Goal: Information Seeking & Learning: Learn about a topic

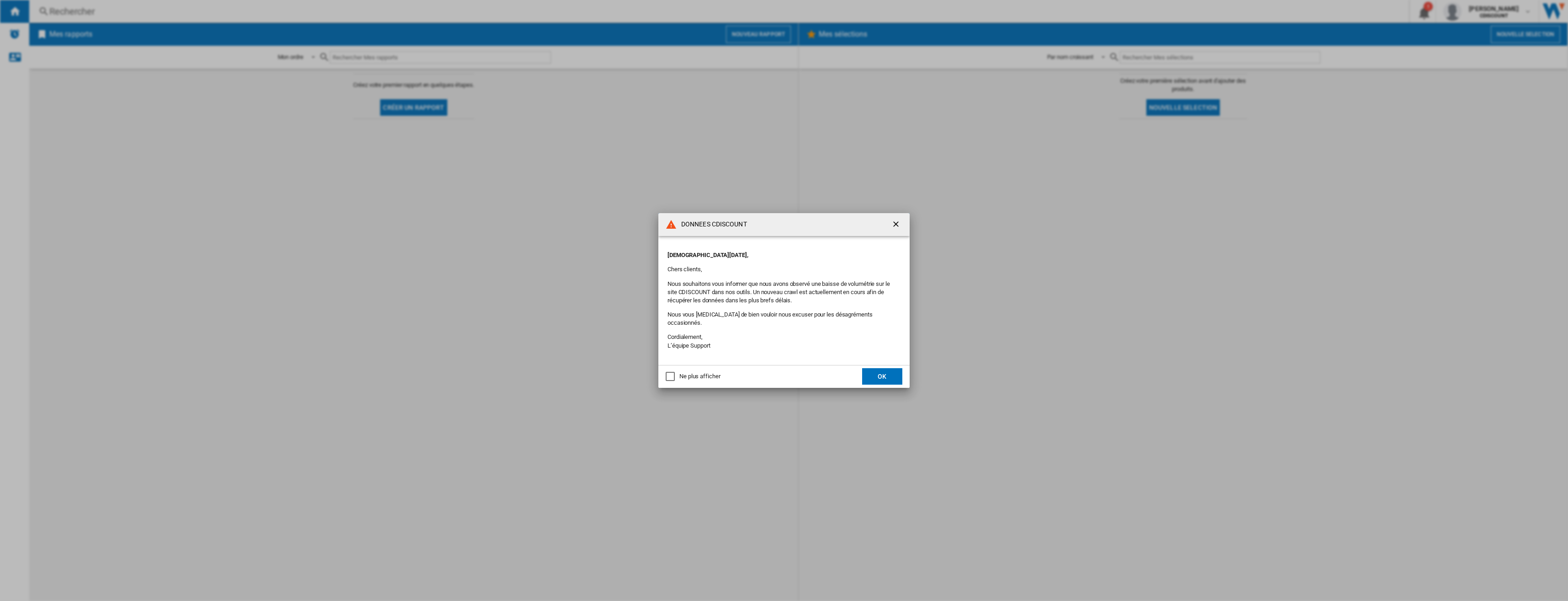
click at [882, 373] on button "OK" at bounding box center [882, 376] width 41 height 16
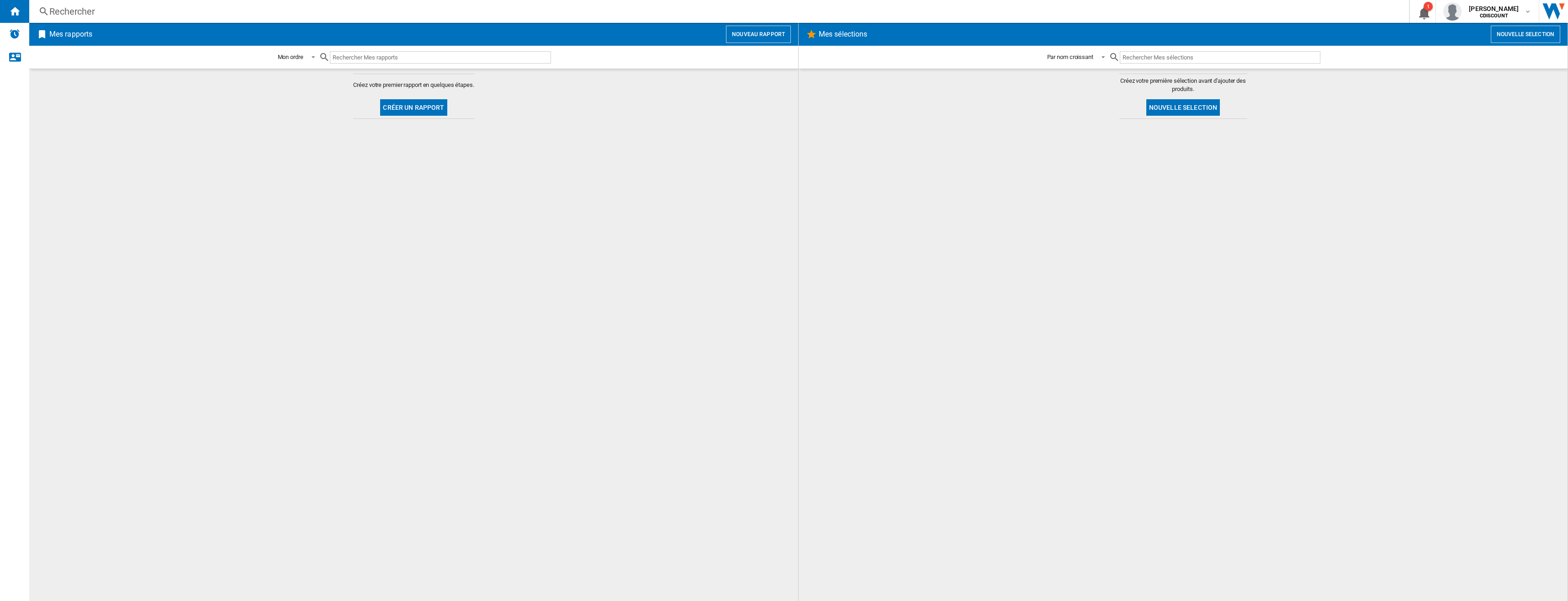
click at [392, 56] on input "text" at bounding box center [440, 57] width 222 height 13
click at [129, 15] on div "Rechercher" at bounding box center [717, 11] width 1336 height 13
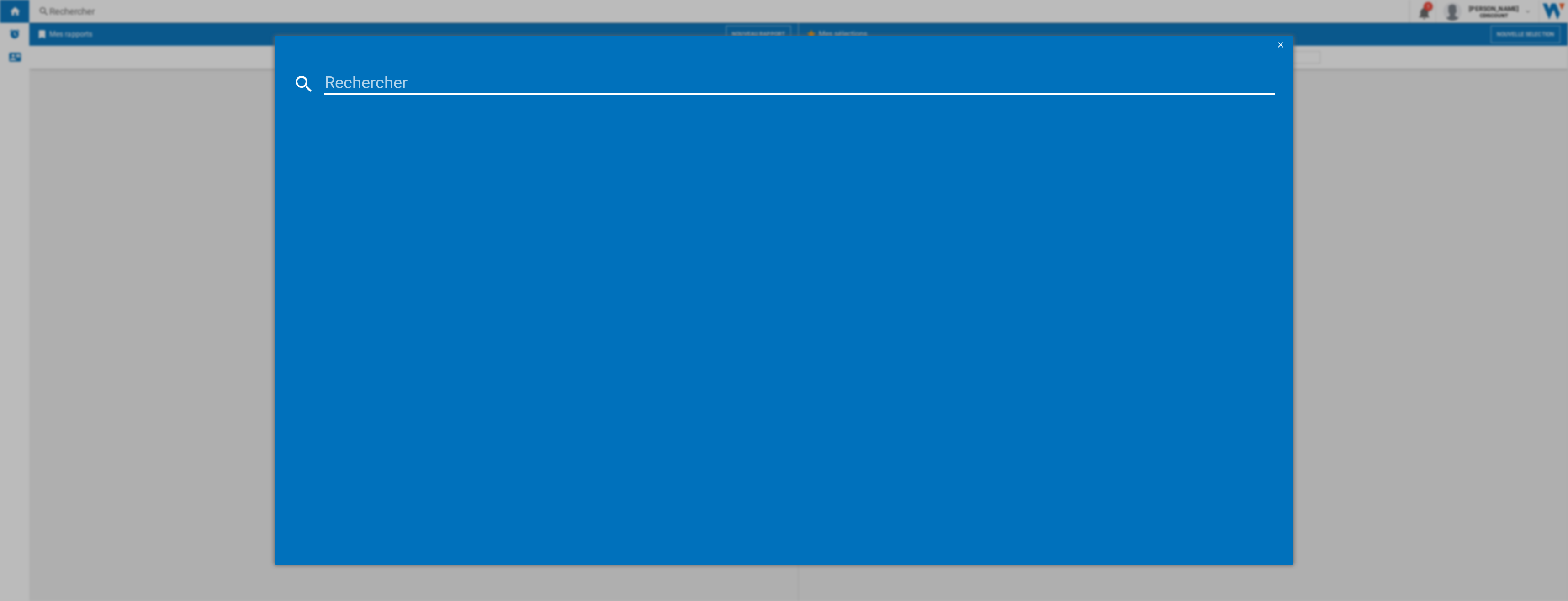
click at [380, 92] on input at bounding box center [800, 83] width 952 height 22
paste input "hasg13615x0"
type input "hasg13615x0"
click at [436, 92] on input "hasg13615x0" at bounding box center [800, 83] width 952 height 22
click at [438, 82] on input "hasg13615x0" at bounding box center [800, 83] width 952 height 22
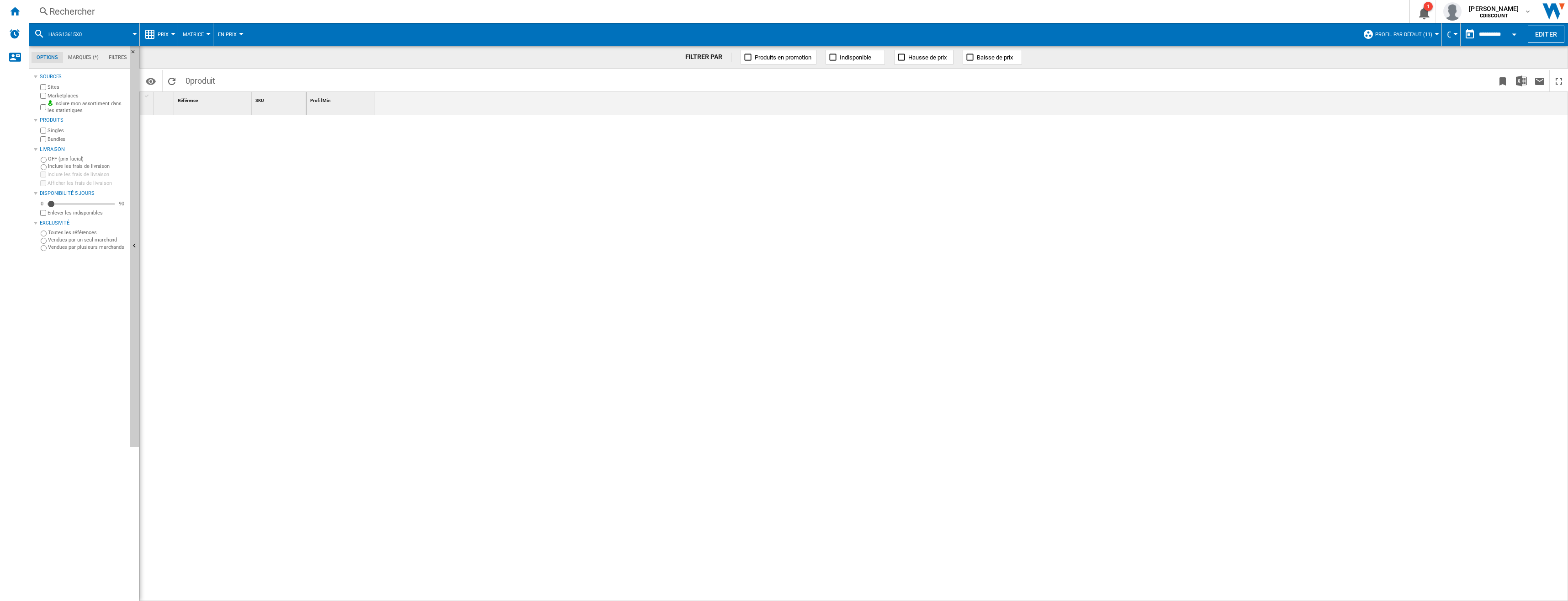
click at [135, 15] on div "Rechercher" at bounding box center [717, 11] width 1336 height 13
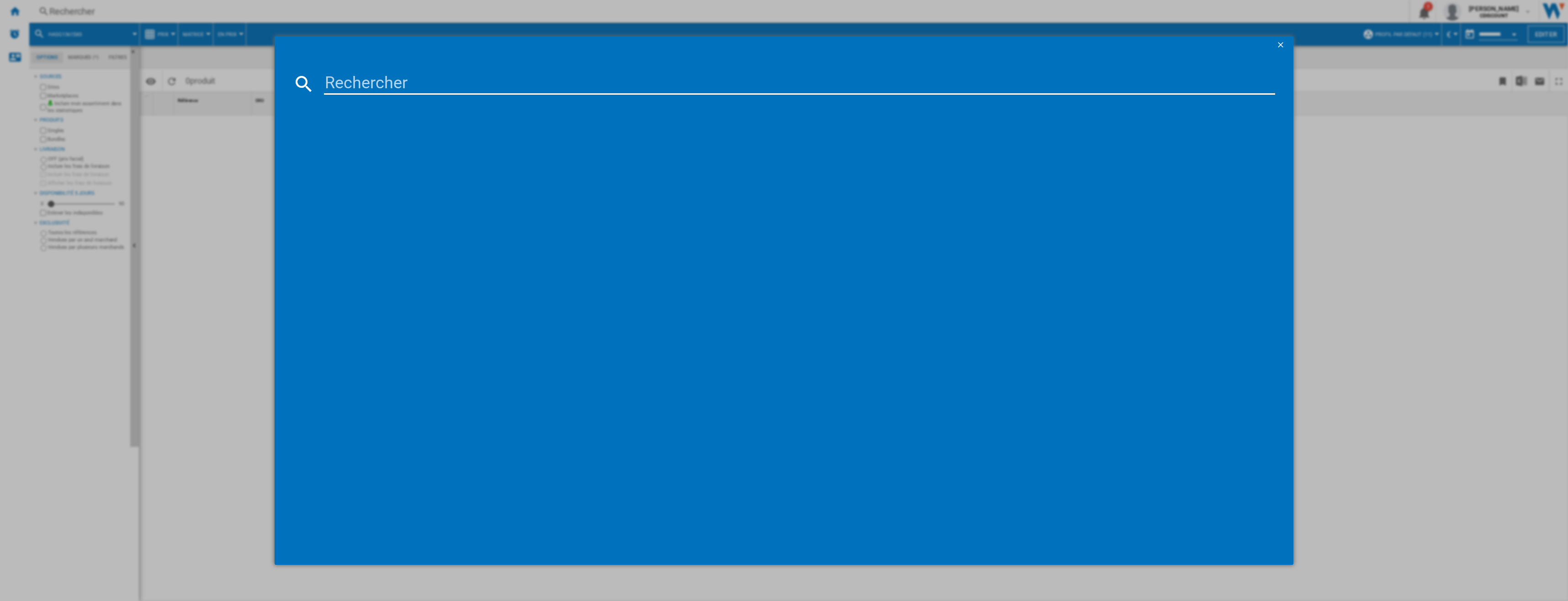
click at [352, 87] on input at bounding box center [800, 83] width 952 height 22
click at [422, 84] on input at bounding box center [800, 83] width 952 height 22
paste input "Play-Doh Barbie Dentelles et nœuds,"
click at [488, 82] on input "Play-Doh Barbie Dentelles et nœuds," at bounding box center [800, 83] width 952 height 22
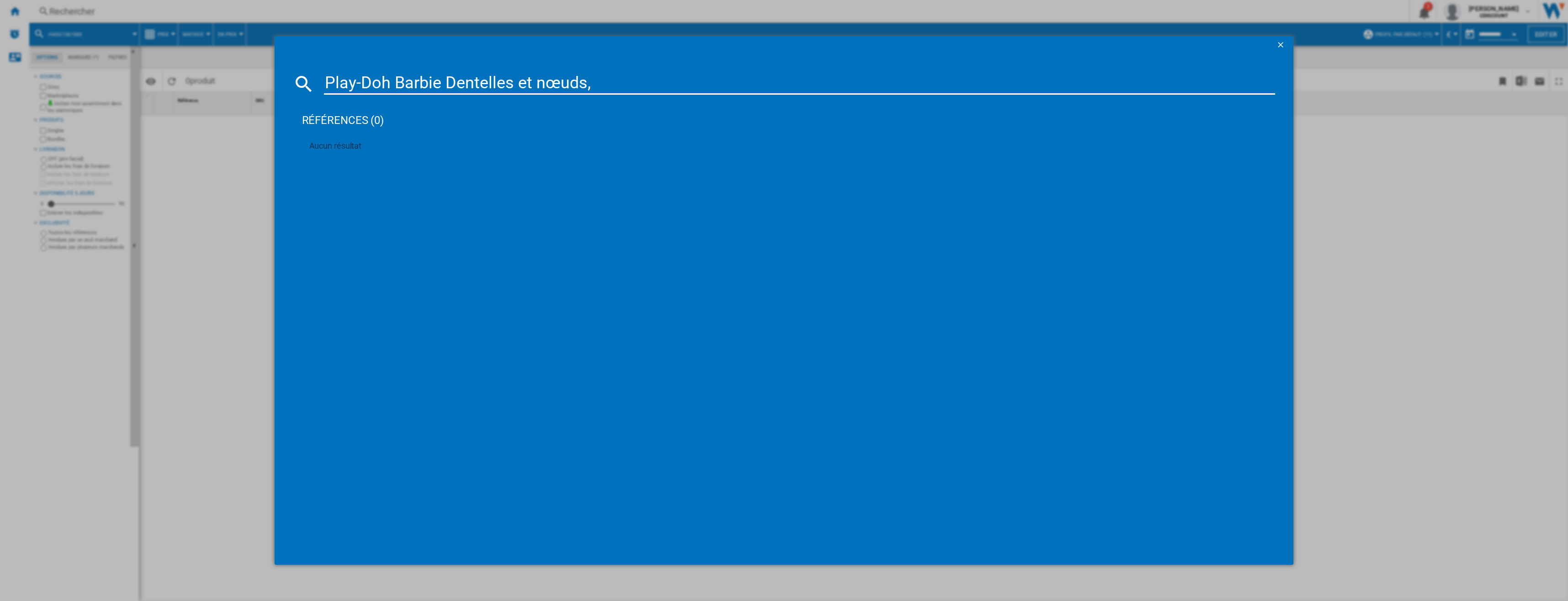
click at [488, 82] on input "Play-Doh Barbie Dentelles et nœuds," at bounding box center [800, 83] width 952 height 22
paste input "g13615x0"
type input "g13615x0"
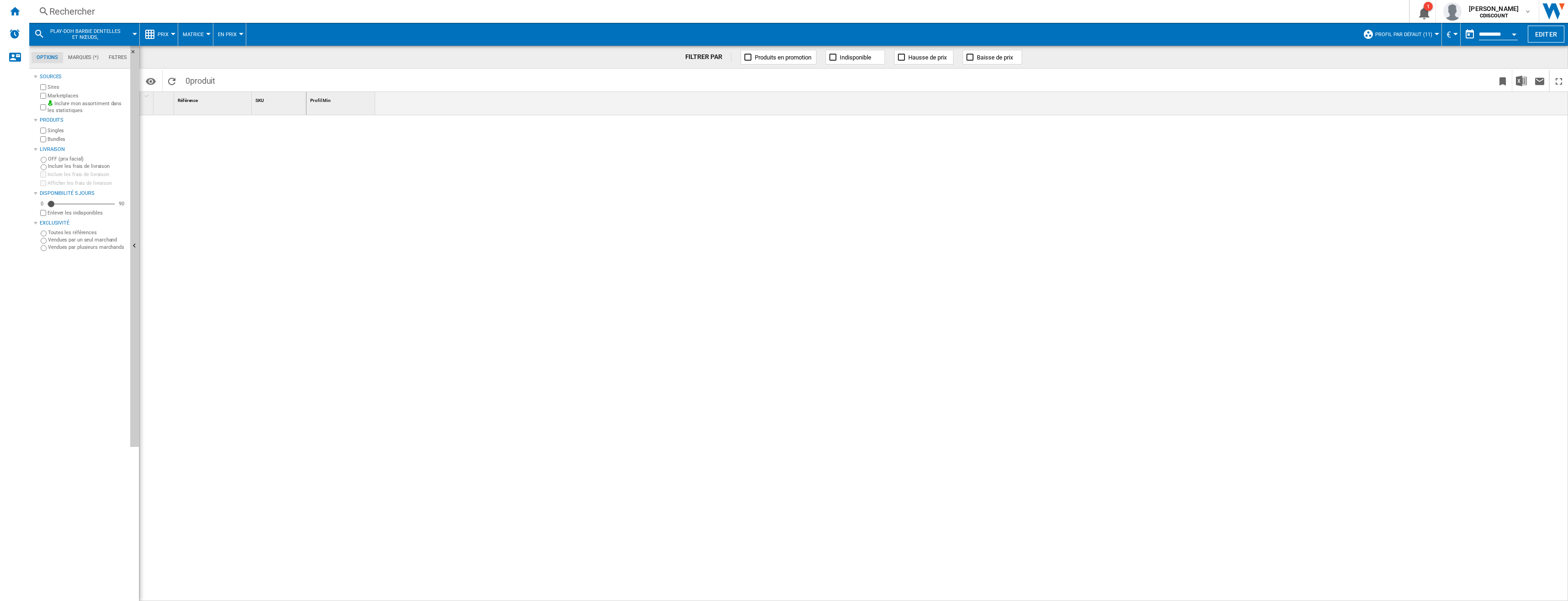
click at [114, 16] on div "Rechercher" at bounding box center [717, 11] width 1336 height 13
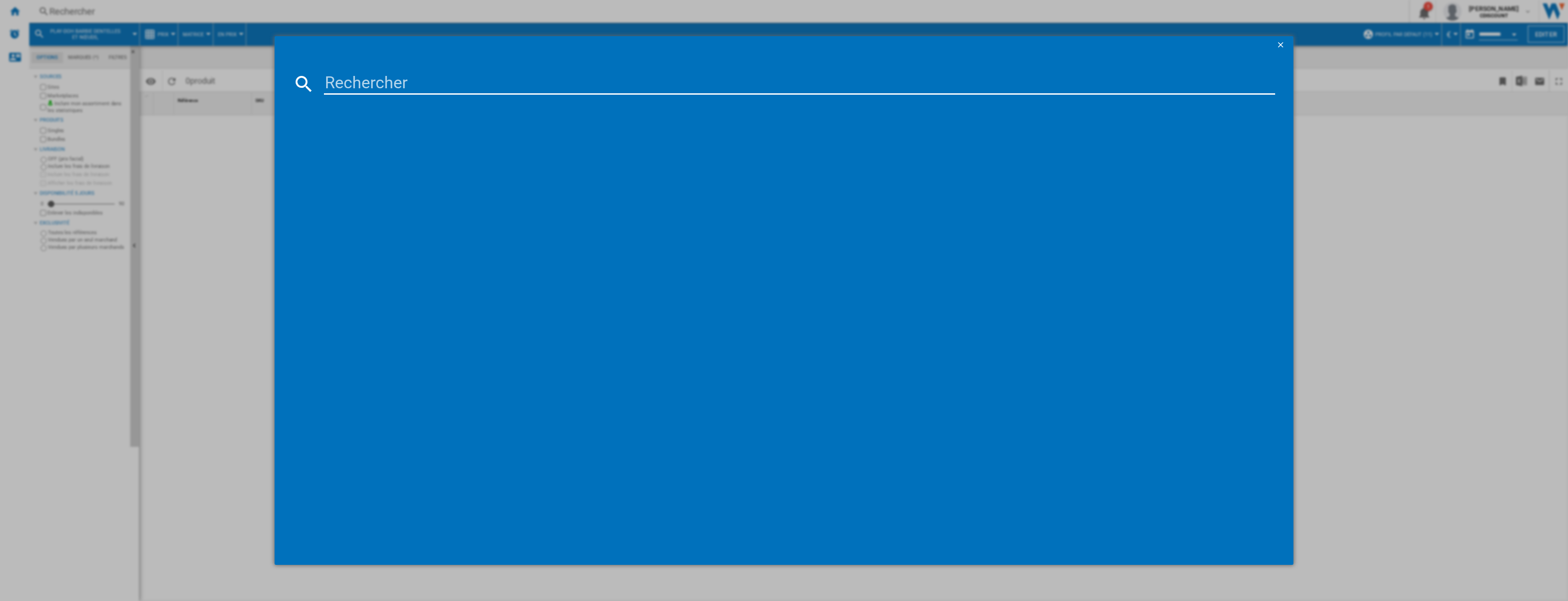
click at [409, 91] on input at bounding box center [800, 83] width 952 height 22
type input "play doh barbie"
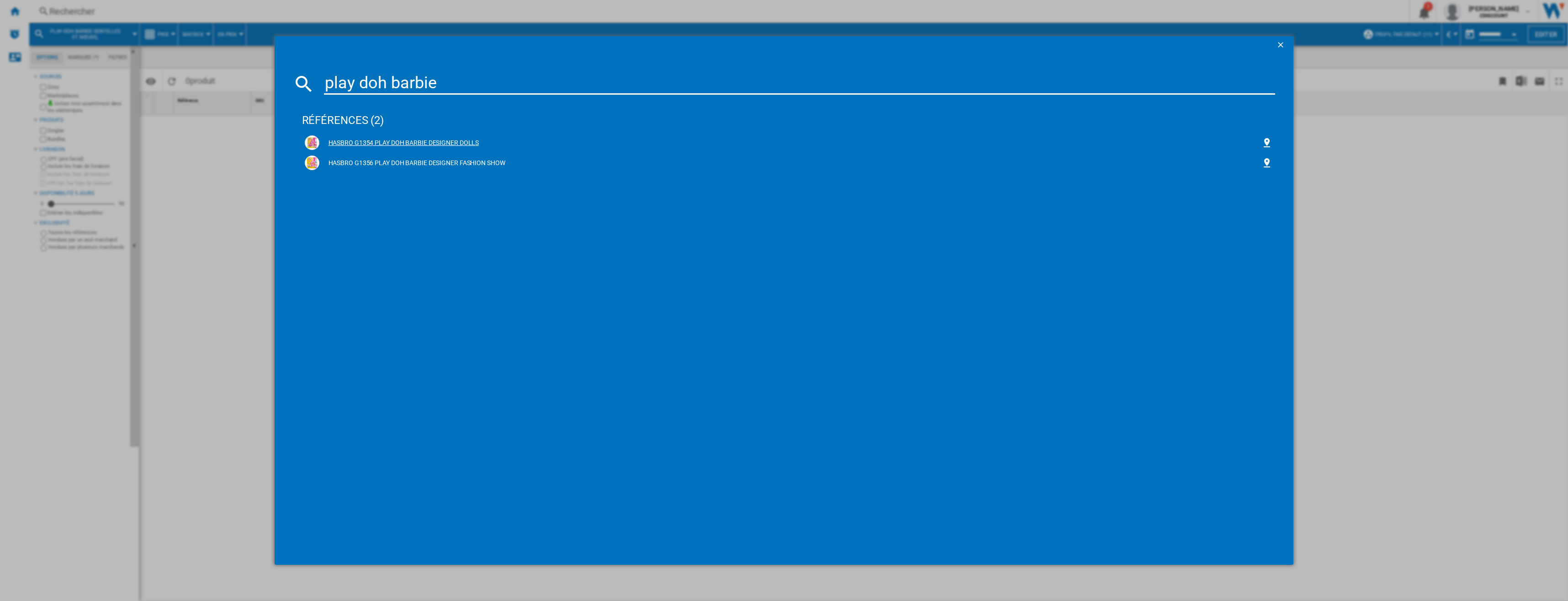
drag, startPoint x: 375, startPoint y: 140, endPoint x: 332, endPoint y: 139, distance: 43.0
click at [332, 138] on div "HASBRO G1354 PLAY DOH BARBIE DESIGNER DOLLS" at bounding box center [790, 142] width 943 height 9
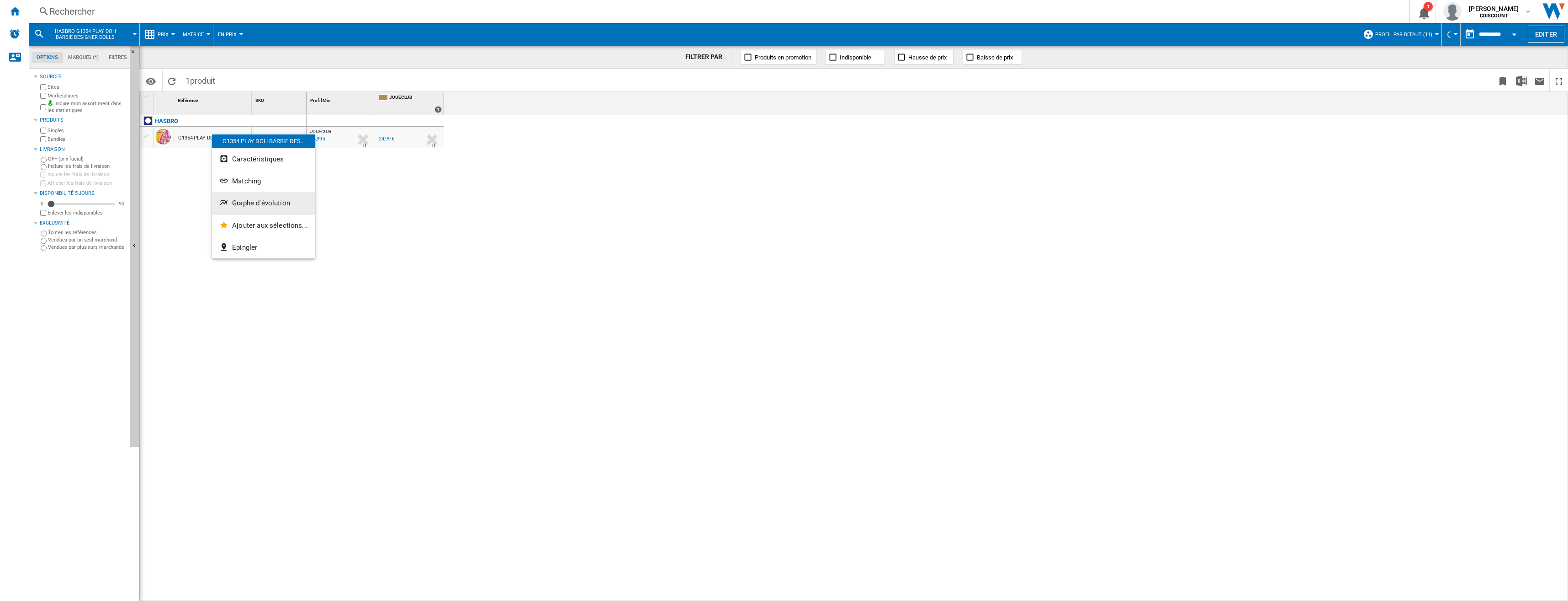
click at [239, 197] on button "Graphe d'évolution" at bounding box center [263, 202] width 104 height 22
